Goal: Transaction & Acquisition: Download file/media

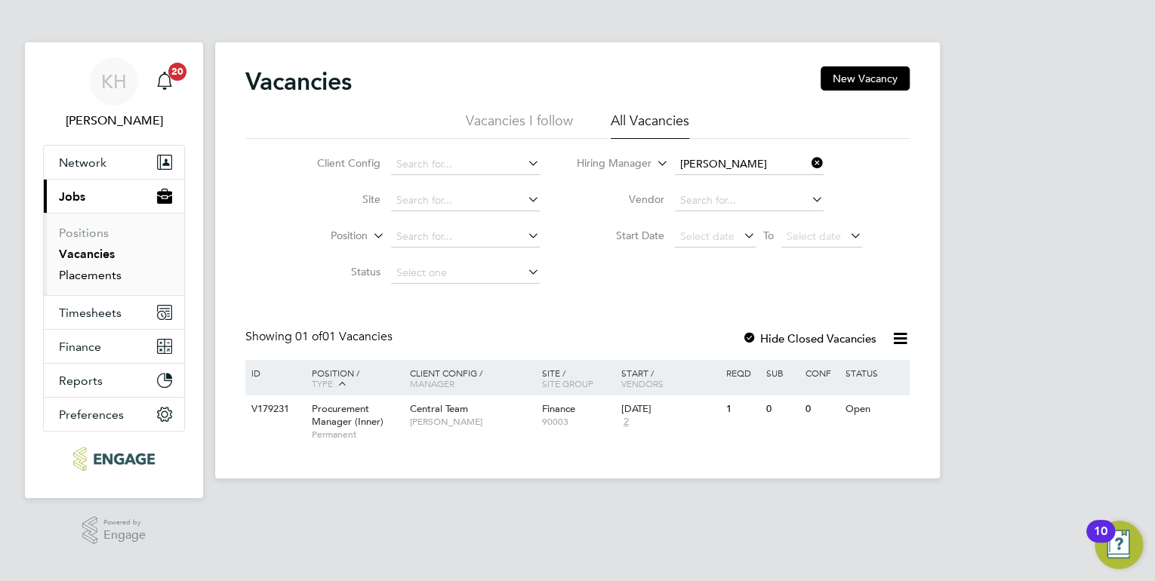
click at [100, 276] on link "Placements" at bounding box center [90, 275] width 63 height 14
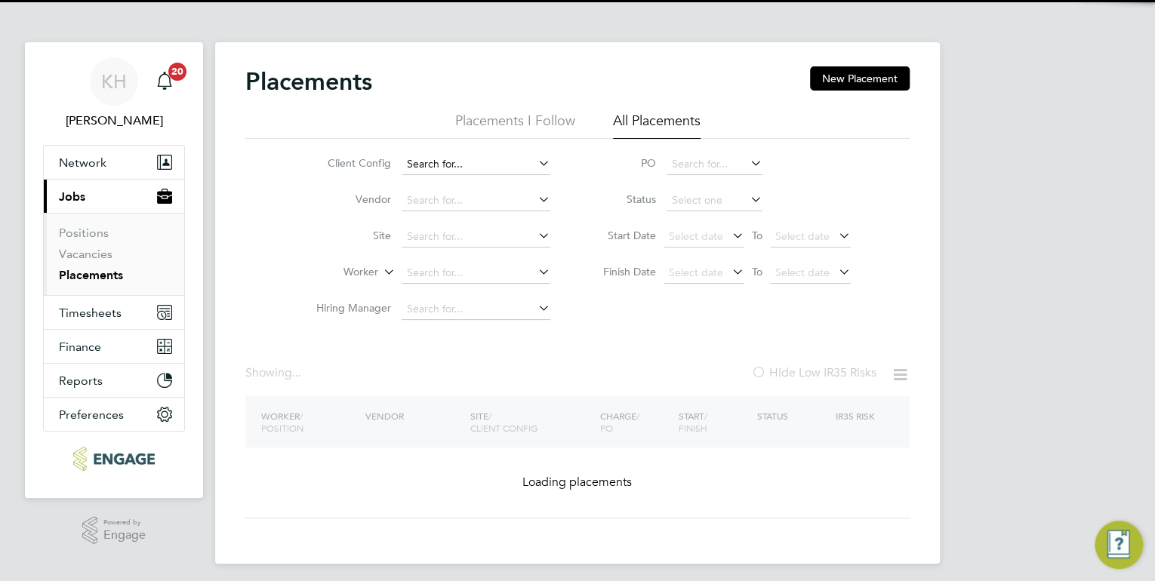
click at [421, 164] on input at bounding box center [476, 164] width 149 height 21
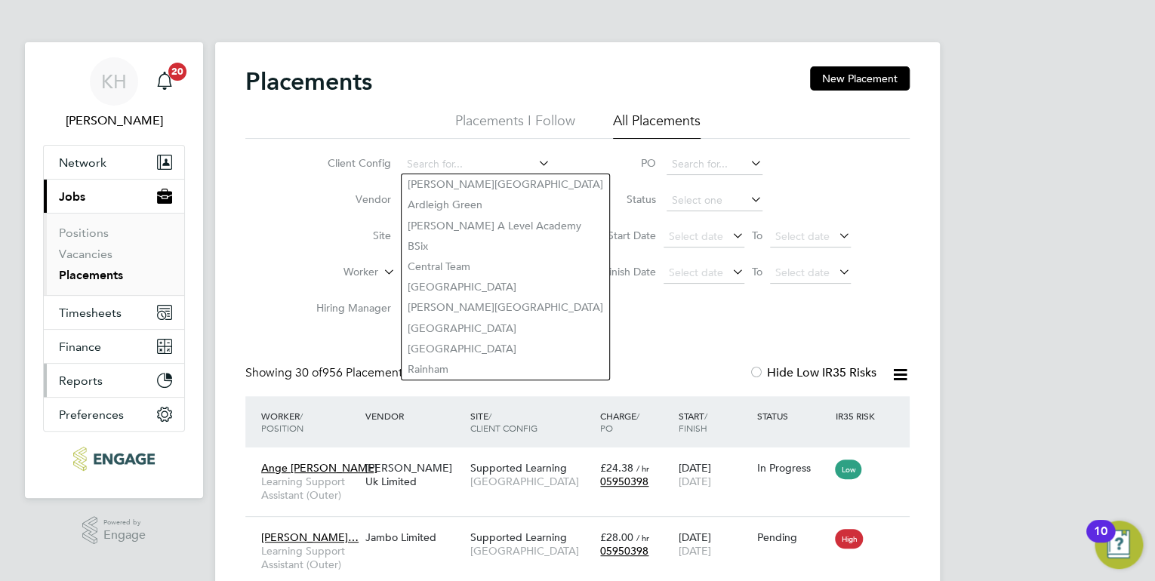
click at [82, 376] on span "Reports" at bounding box center [81, 381] width 44 height 14
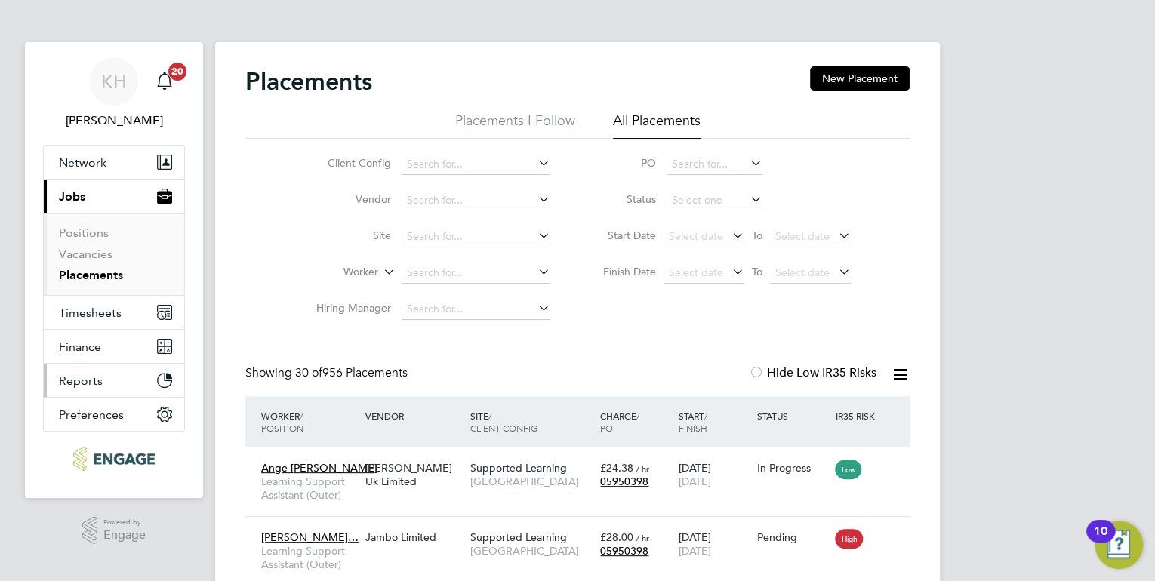
click at [76, 384] on span "Reports" at bounding box center [81, 381] width 44 height 14
click at [169, 374] on icon "Main navigation" at bounding box center [168, 376] width 5 height 5
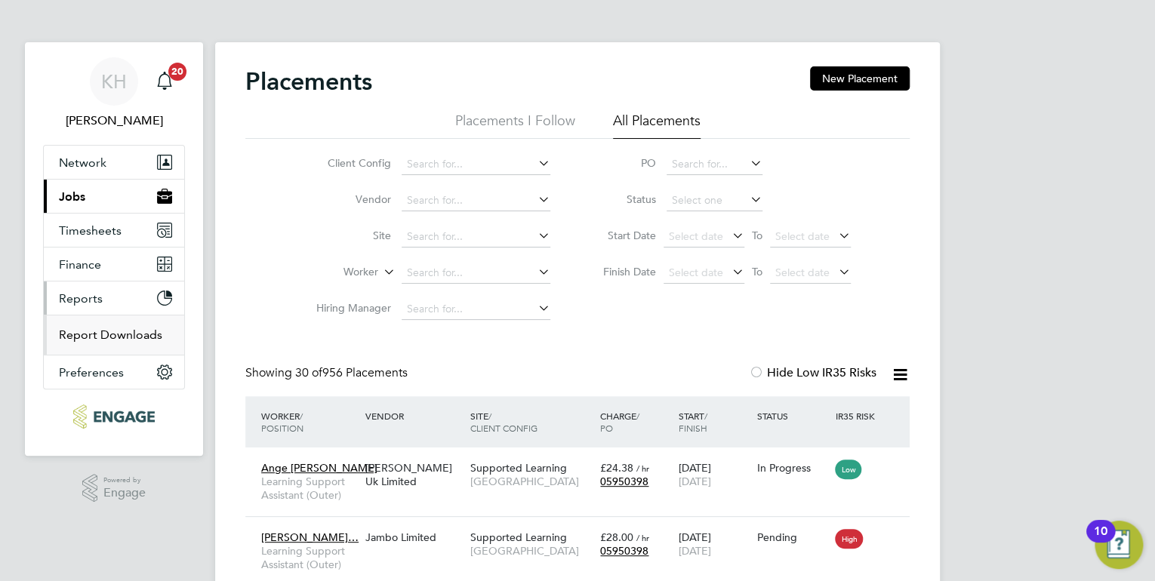
click at [101, 329] on link "Report Downloads" at bounding box center [110, 335] width 103 height 14
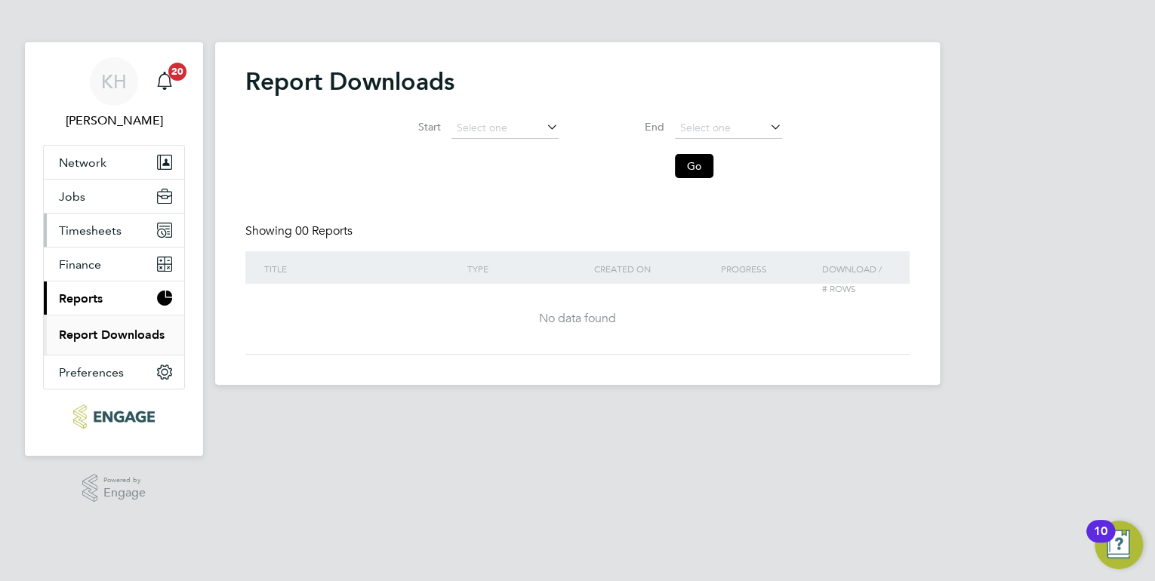
click at [89, 227] on span "Timesheets" at bounding box center [90, 230] width 63 height 14
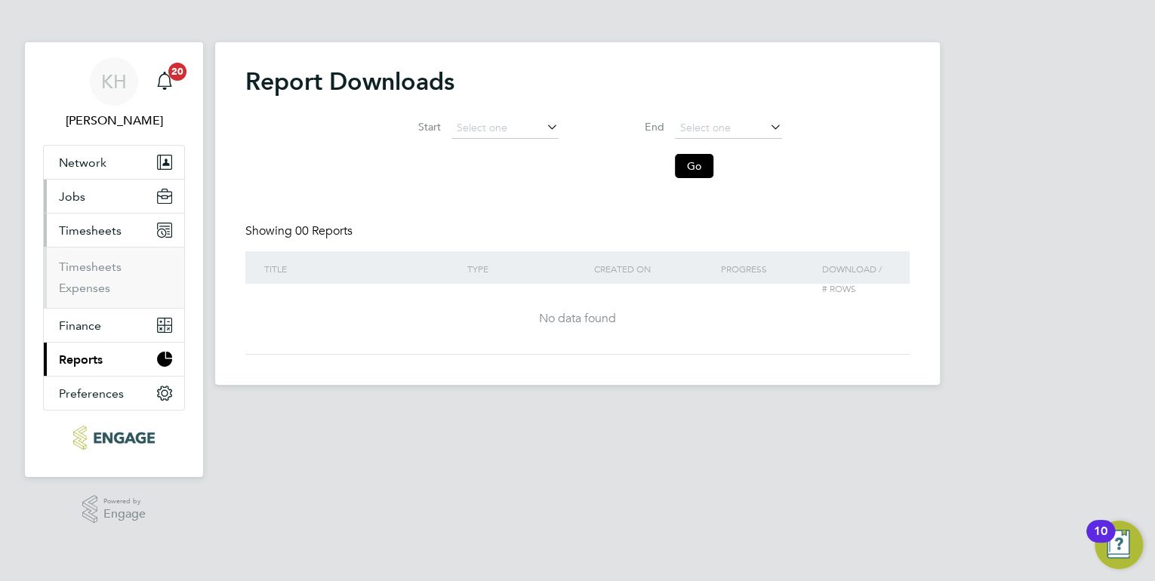
click at [88, 200] on button "Jobs" at bounding box center [114, 196] width 140 height 33
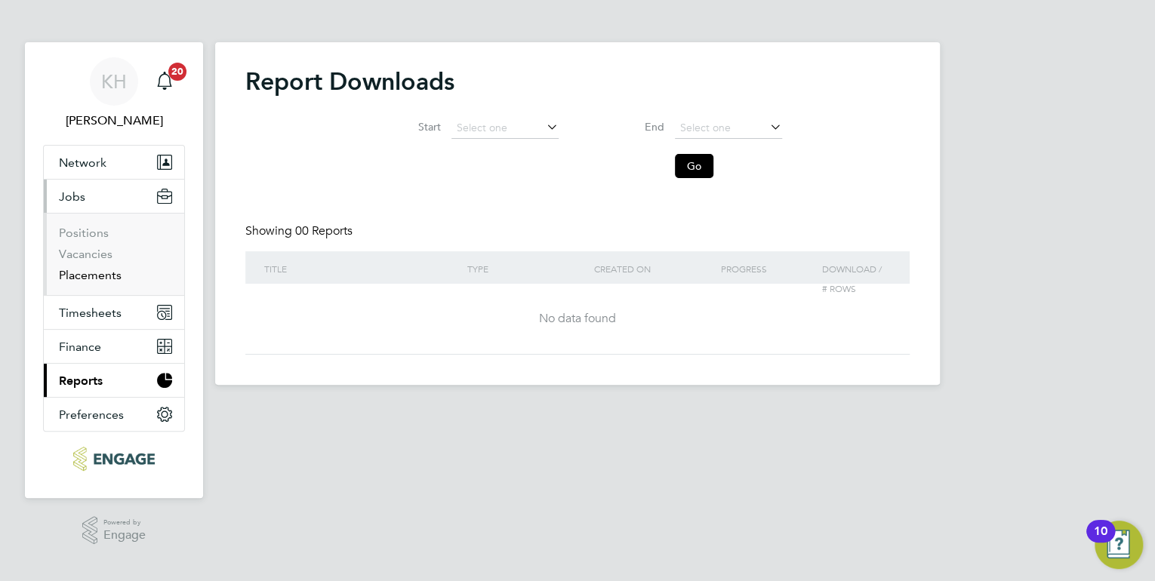
click at [82, 271] on link "Placements" at bounding box center [90, 275] width 63 height 14
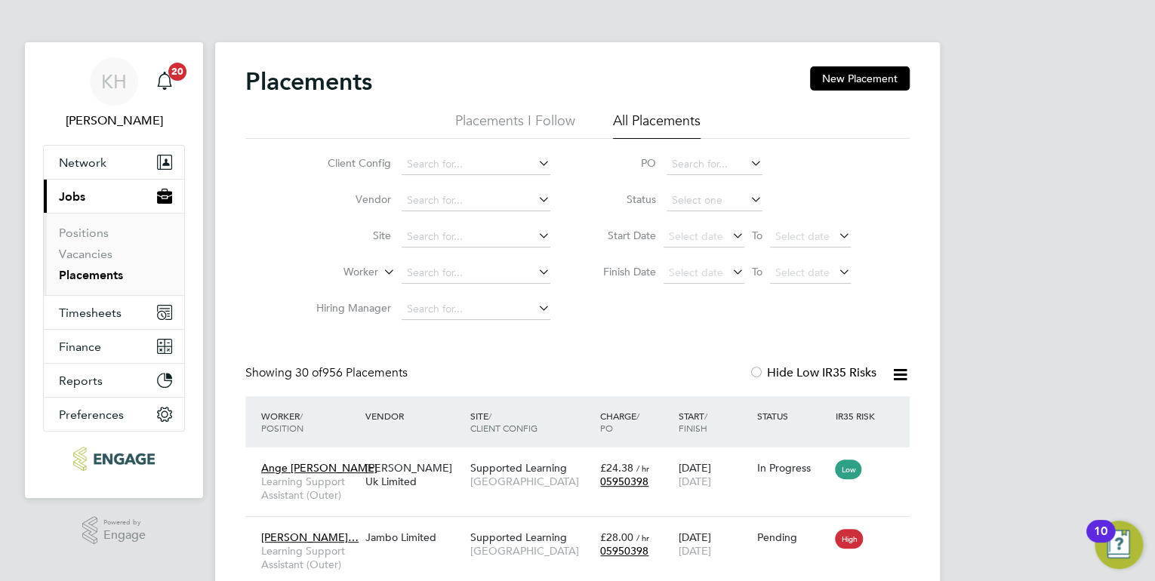
click at [900, 374] on icon at bounding box center [900, 374] width 19 height 19
click at [872, 407] on li "Download Placements Report" at bounding box center [826, 410] width 161 height 21
click at [99, 251] on link "Vacancies" at bounding box center [86, 254] width 54 height 14
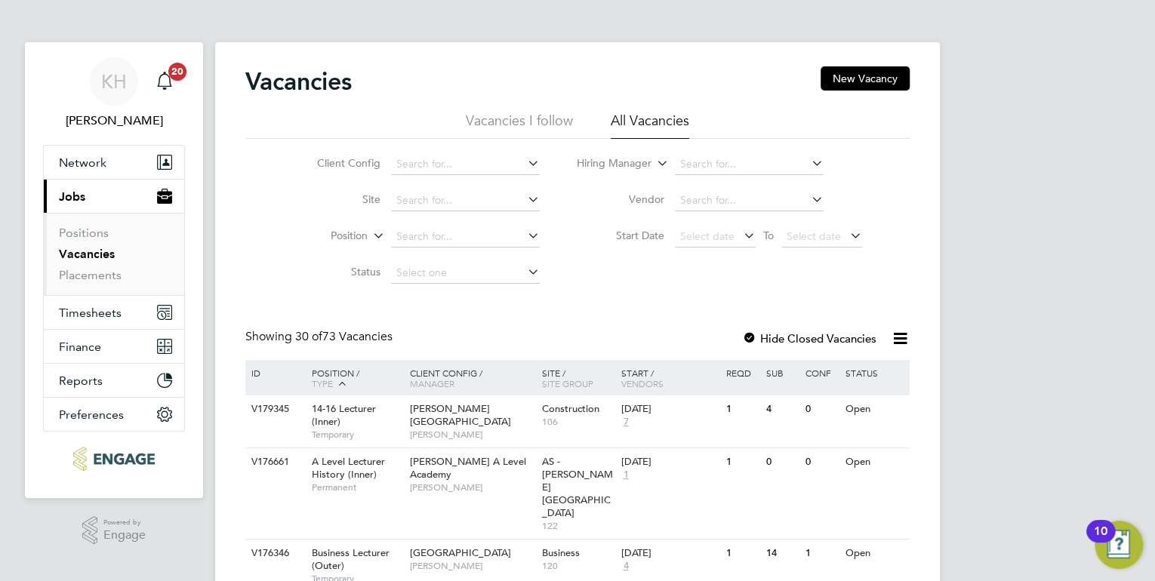
click at [903, 338] on icon at bounding box center [900, 338] width 19 height 19
click at [878, 374] on li "Download Vacancies Report" at bounding box center [830, 374] width 153 height 21
click at [102, 278] on link "Placements" at bounding box center [90, 275] width 63 height 14
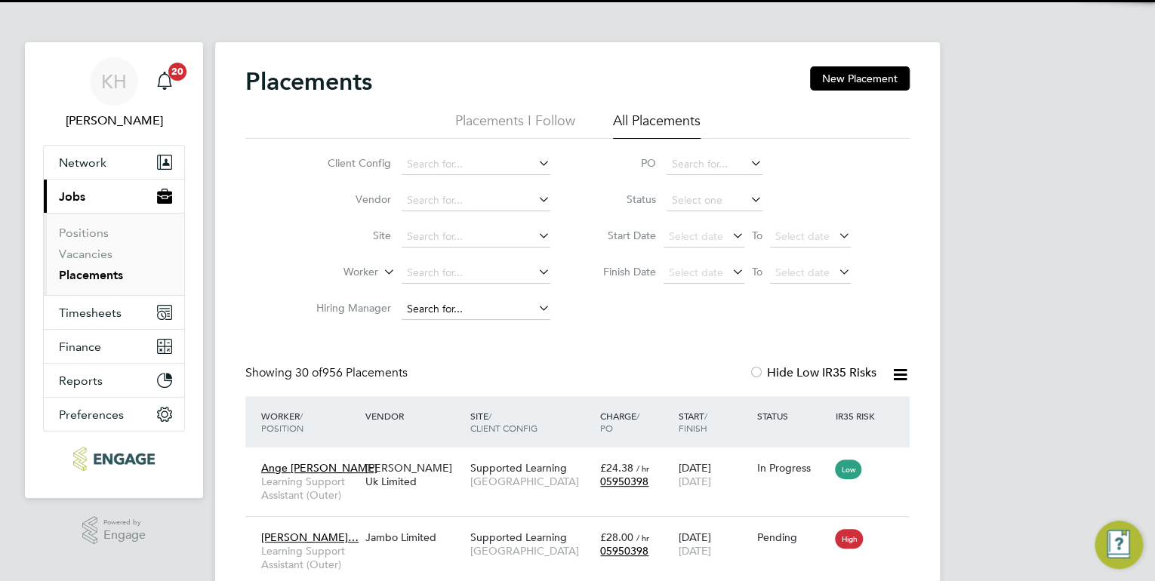
click at [434, 300] on input at bounding box center [476, 309] width 149 height 21
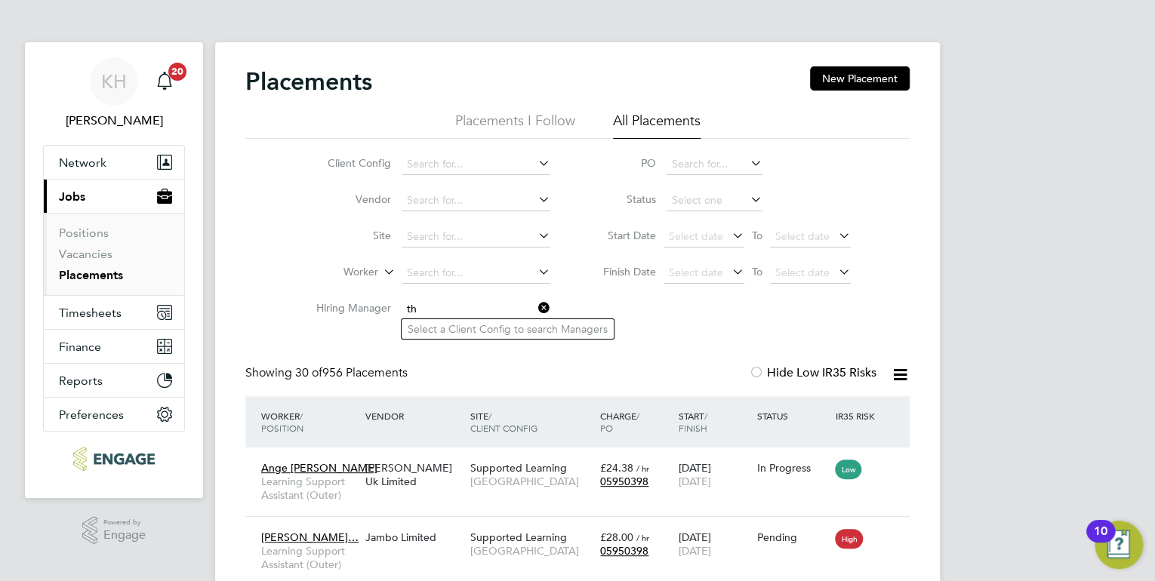
type input "t"
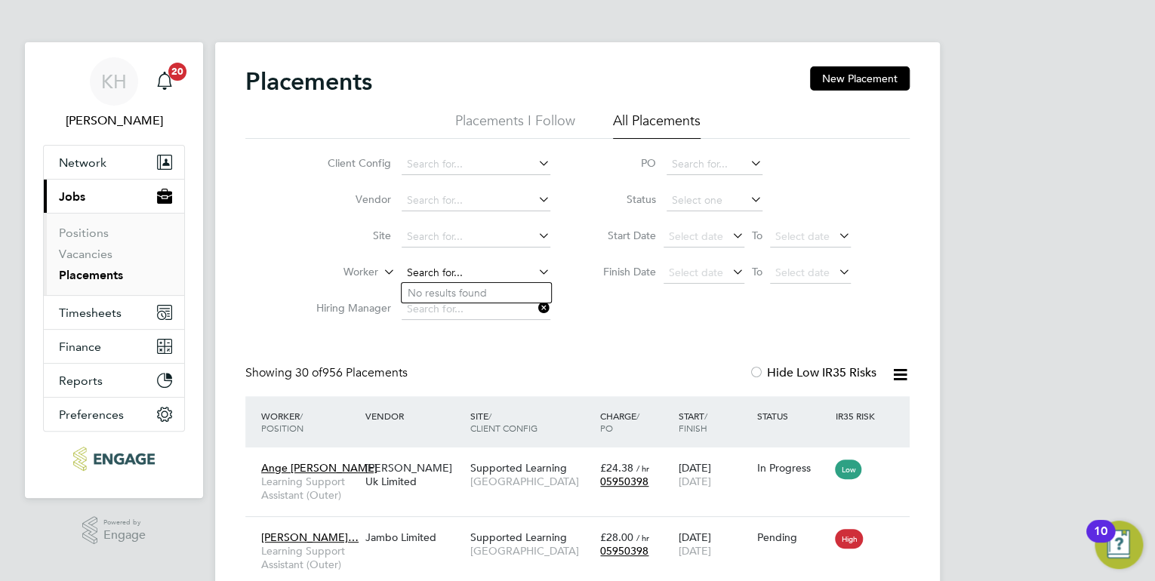
click at [417, 269] on input at bounding box center [476, 273] width 149 height 21
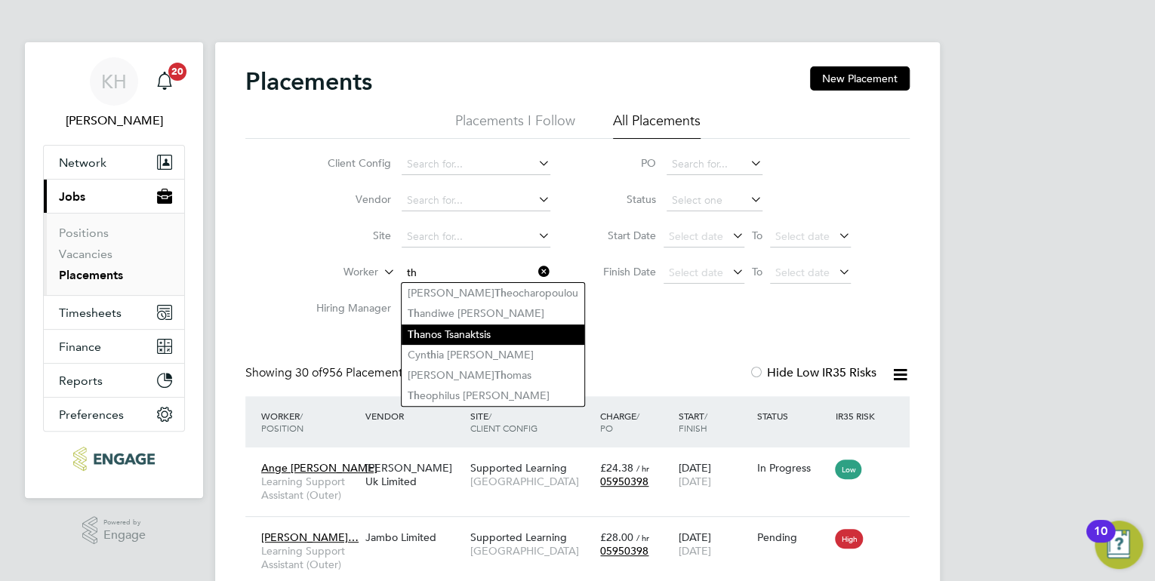
click at [467, 331] on li "Th anos Tsanaktsis" at bounding box center [493, 335] width 183 height 20
type input "[PERSON_NAME]"
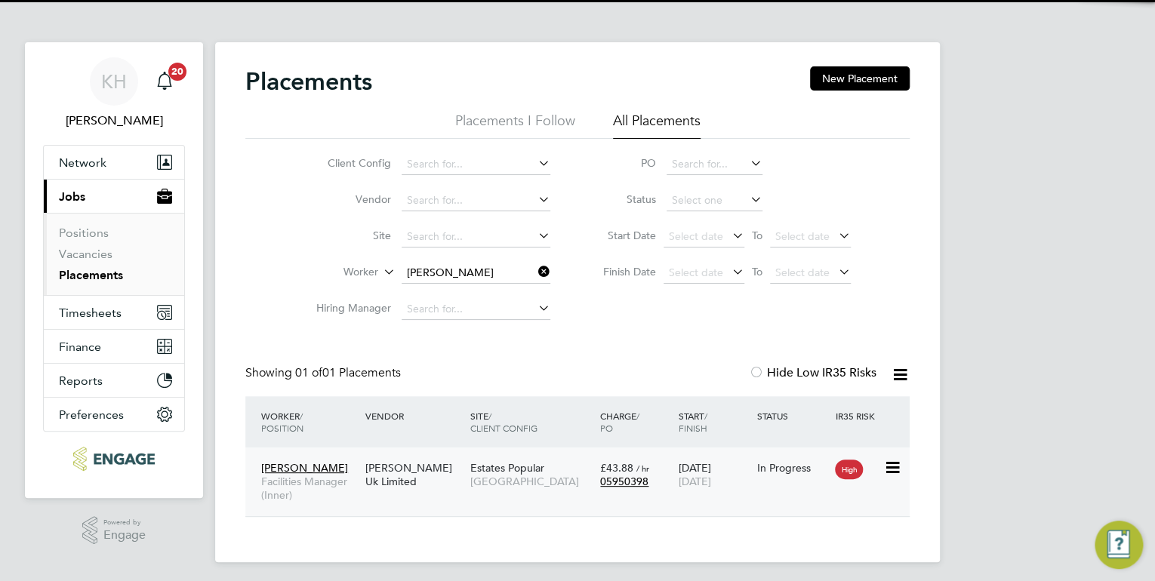
click at [501, 473] on span "Estates Popular" at bounding box center [507, 468] width 74 height 14
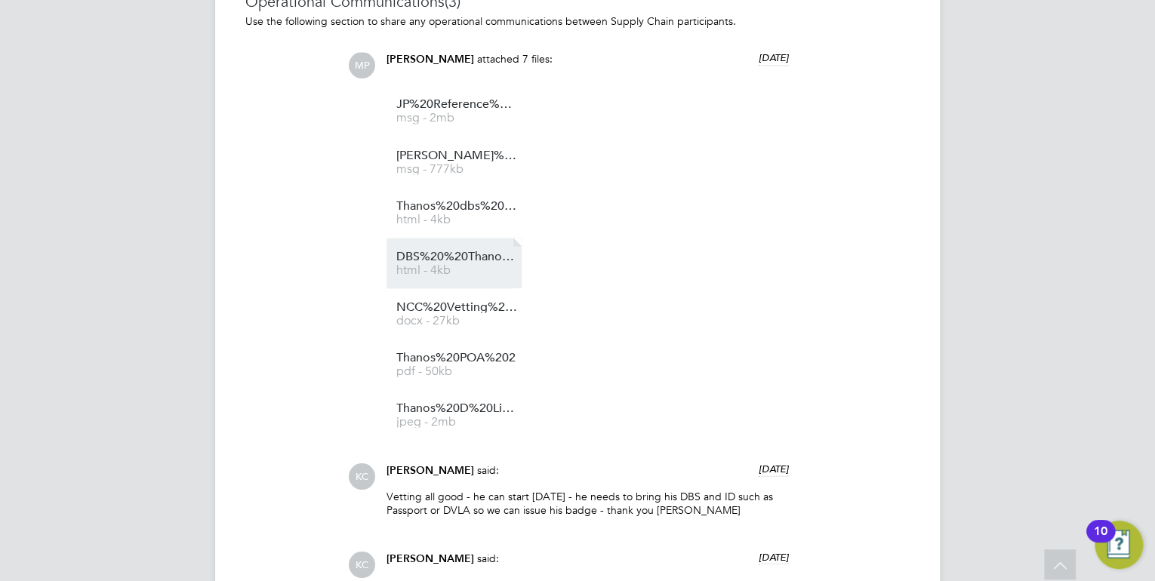
click at [455, 266] on span "html - 4kb" at bounding box center [456, 269] width 121 height 11
